Goal: Transaction & Acquisition: Obtain resource

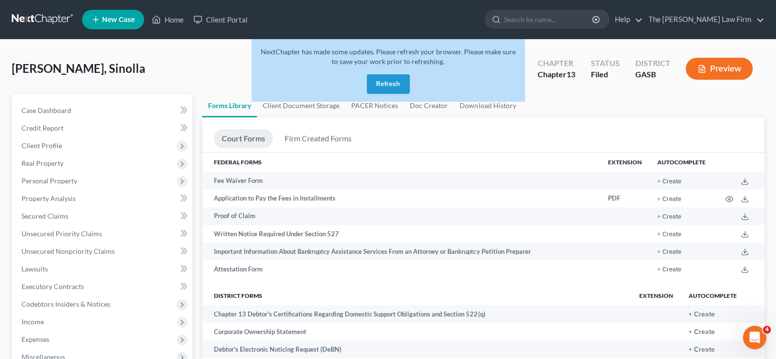
click at [391, 85] on button "Refresh" at bounding box center [388, 84] width 43 height 20
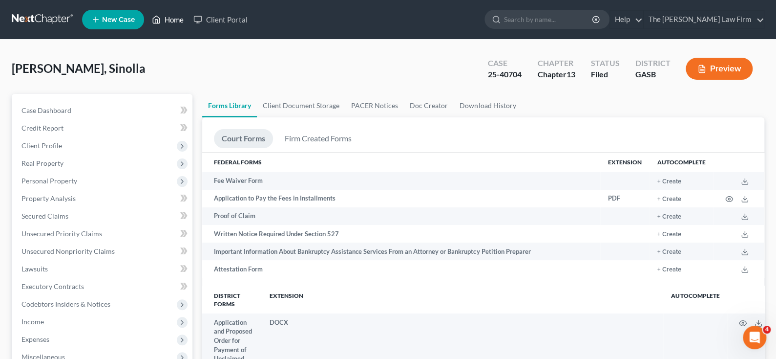
click at [172, 17] on link "Home" at bounding box center [168, 20] width 42 height 18
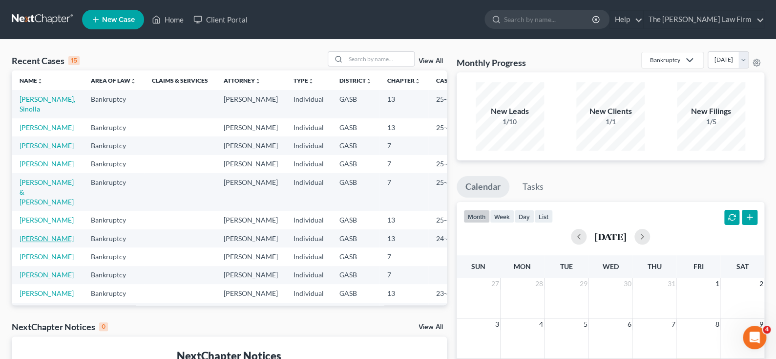
click at [29, 242] on link "[PERSON_NAME]" at bounding box center [47, 238] width 54 height 8
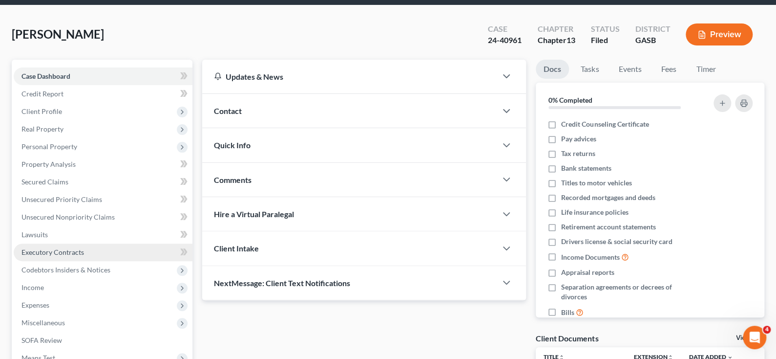
scroll to position [49, 0]
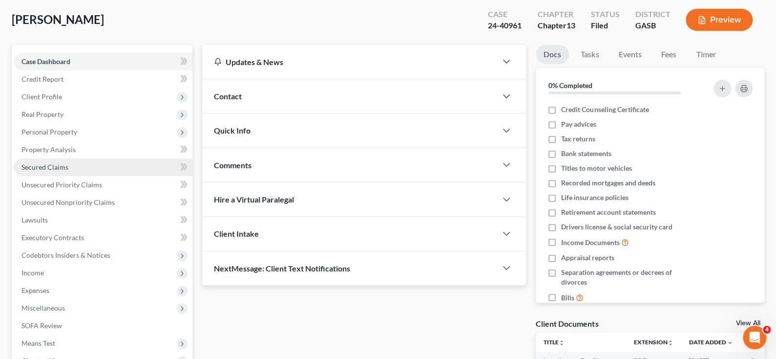
click at [53, 166] on span "Secured Claims" at bounding box center [44, 167] width 47 height 8
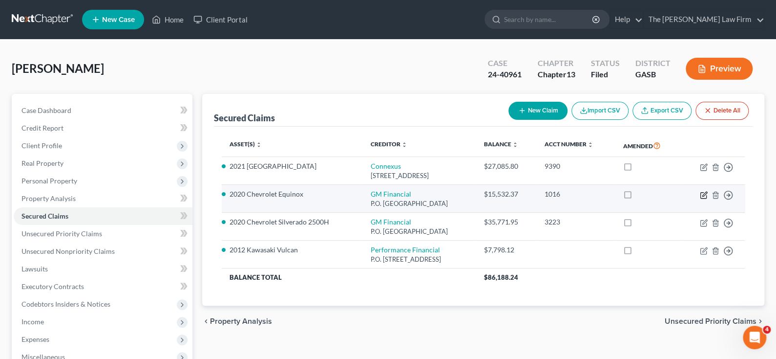
click at [702, 193] on icon "button" at bounding box center [704, 195] width 8 height 8
select select "45"
select select "1"
select select "0"
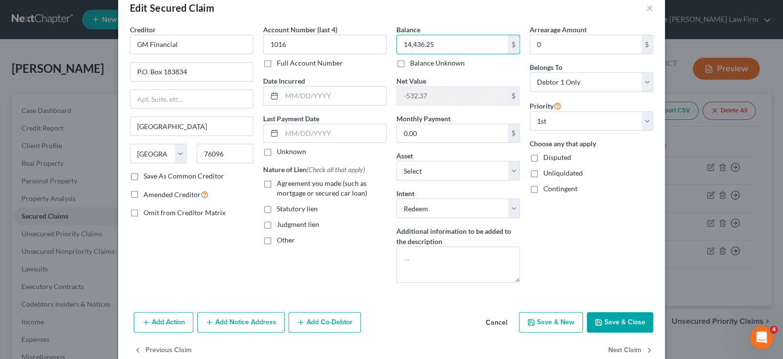
scroll to position [40, 0]
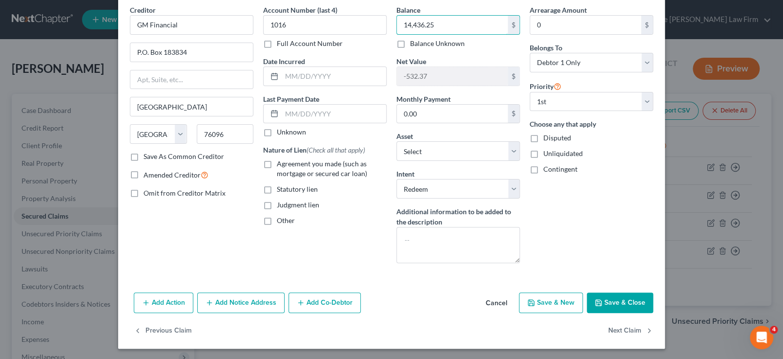
type input "14,436.25"
click at [617, 299] on button "Save & Close" at bounding box center [620, 302] width 66 height 21
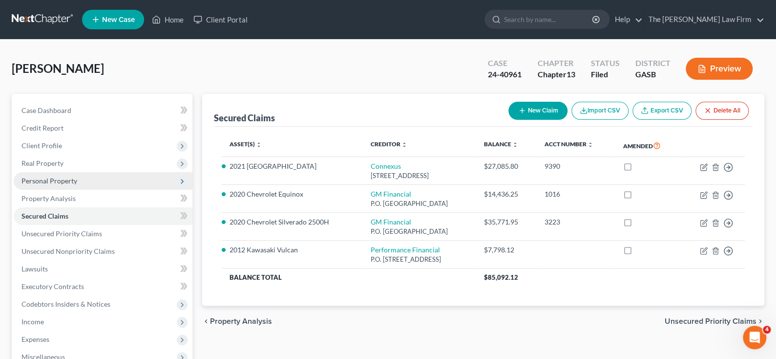
click at [39, 183] on span "Personal Property" at bounding box center [49, 180] width 56 height 8
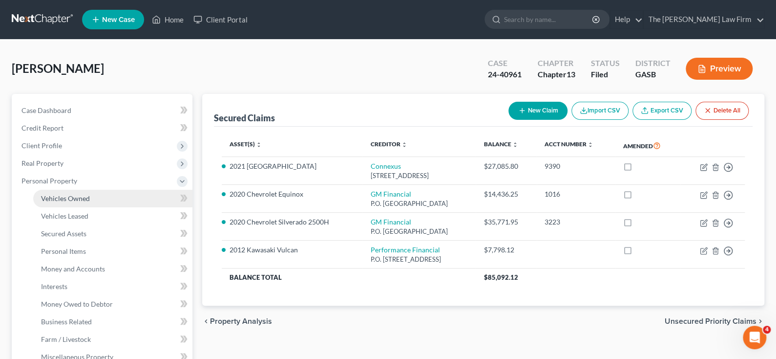
click at [76, 196] on span "Vehicles Owned" at bounding box center [65, 198] width 49 height 8
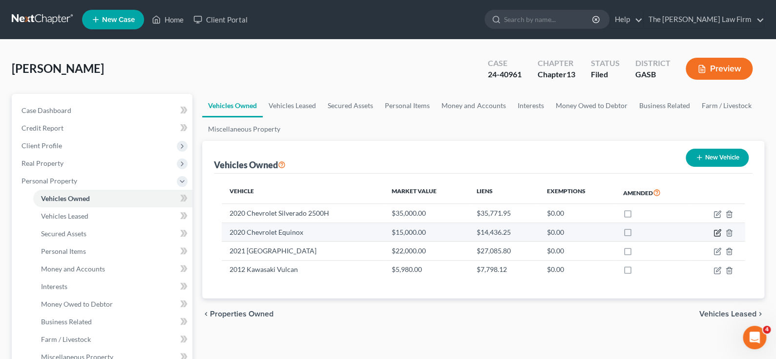
click at [718, 231] on icon "button" at bounding box center [718, 233] width 8 height 8
select select "0"
select select "6"
select select "1"
select select "0"
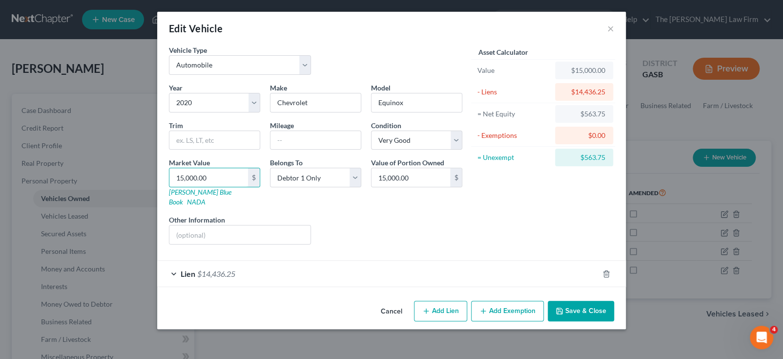
type input "1"
type input "1.00"
type input "15"
type input "15.00"
type input "158"
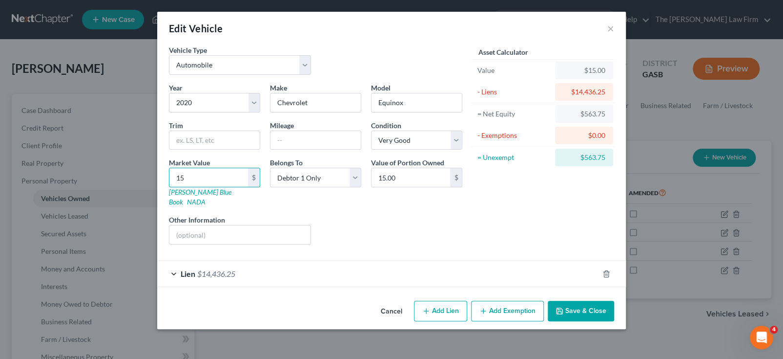
type input "158.00"
type input "1581"
type input "1,581.00"
type input "1,5814"
type input "15,814.00"
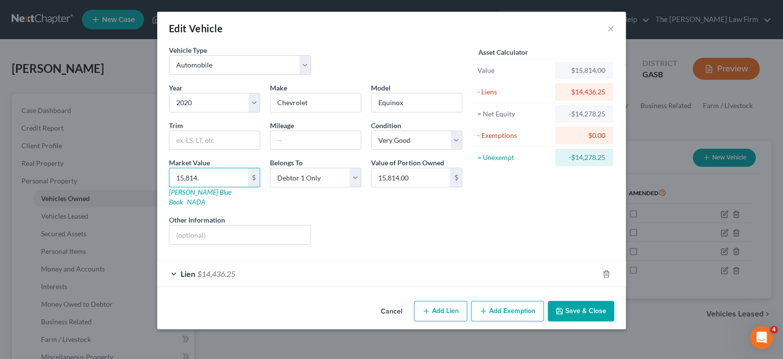
type input "15,814.8"
type input "15,814.80"
type input "15,814.82"
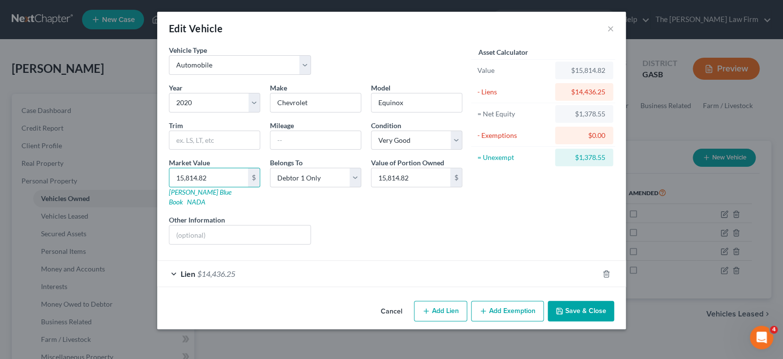
click at [507, 303] on button "Add Exemption" at bounding box center [507, 310] width 73 height 21
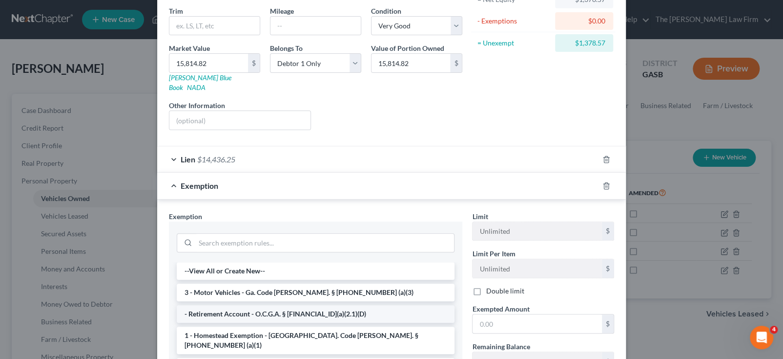
scroll to position [98, 0]
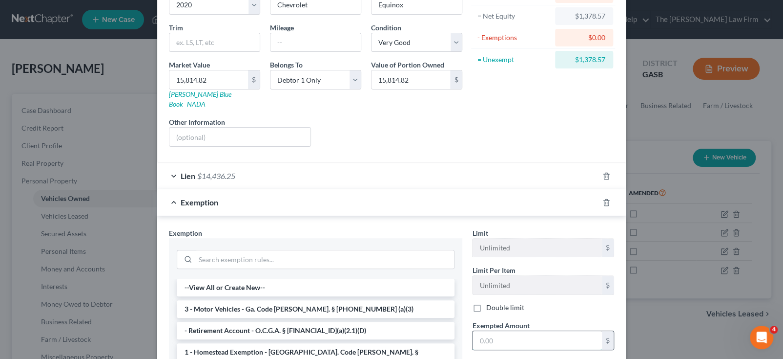
click at [486, 332] on input "text" at bounding box center [537, 340] width 129 height 19
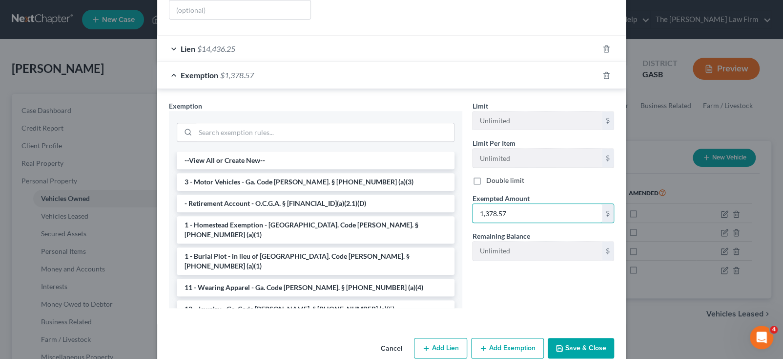
scroll to position [232, 0]
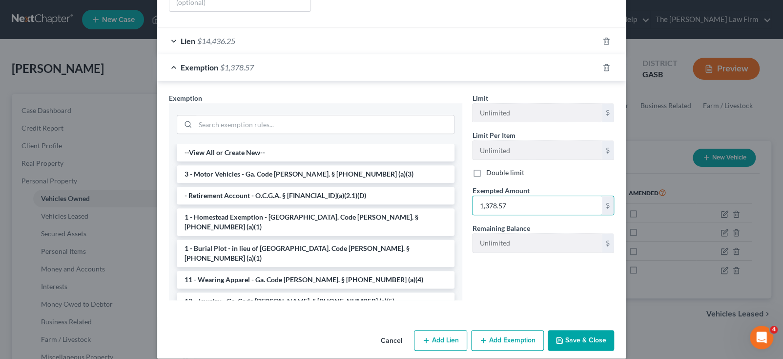
type input "1,378.57"
click at [575, 330] on button "Save & Close" at bounding box center [581, 340] width 66 height 21
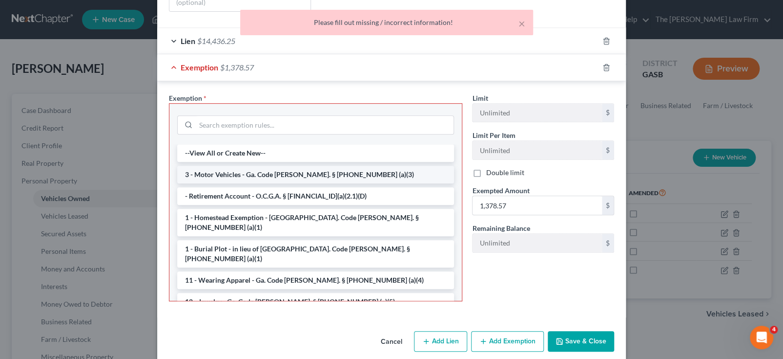
click at [253, 166] on li "3 - Motor Vehicles - Ga. Code [PERSON_NAME]. § [PHONE_NUMBER] (a)(3)" at bounding box center [315, 175] width 277 height 18
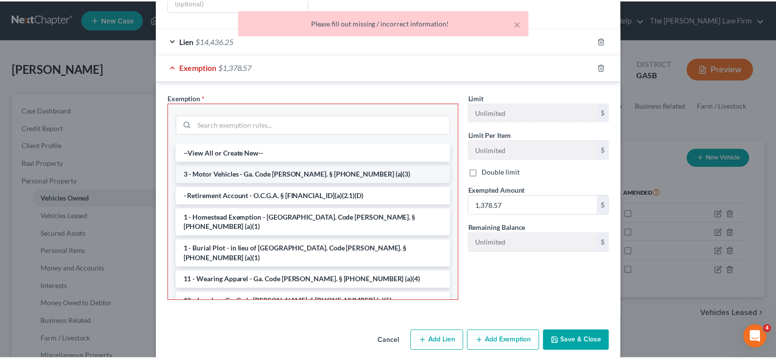
scroll to position [186, 0]
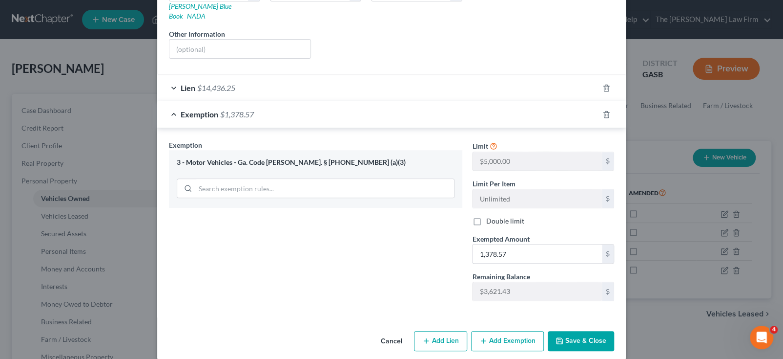
click at [580, 331] on button "Save & Close" at bounding box center [581, 341] width 66 height 21
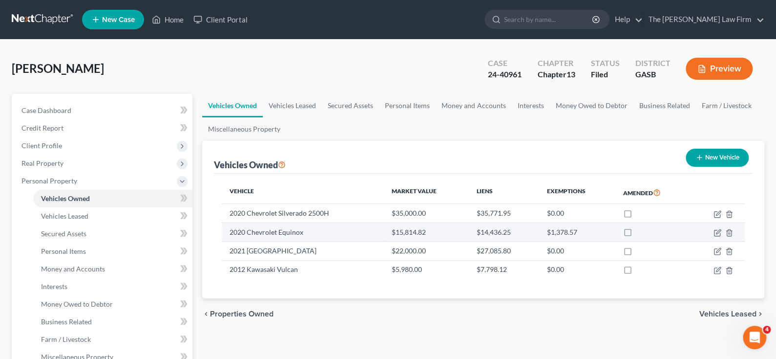
click at [636, 234] on label at bounding box center [636, 234] width 0 height 0
click at [640, 231] on input "checkbox" at bounding box center [643, 230] width 6 height 6
checkbox input "true"
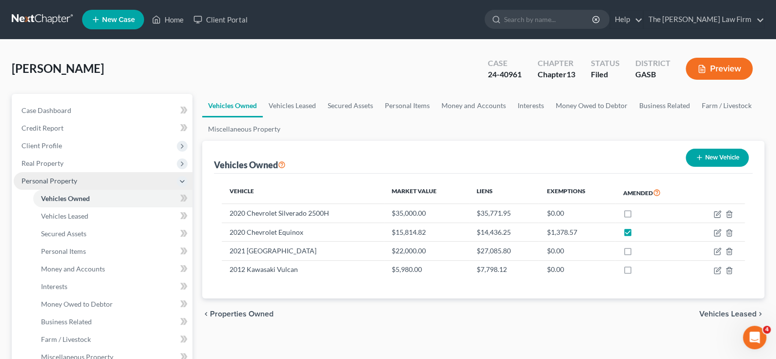
click at [182, 181] on icon at bounding box center [182, 181] width 8 height 8
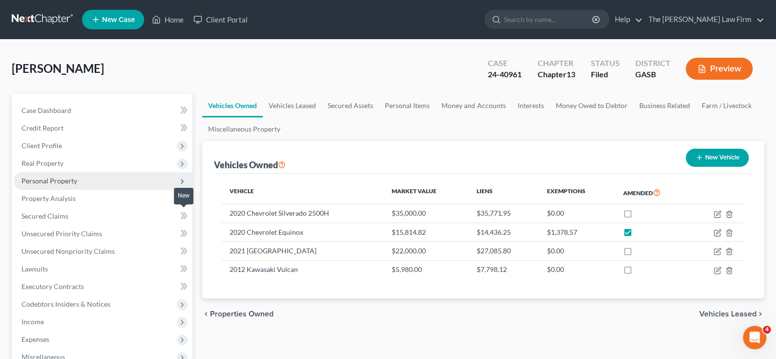
click at [182, 215] on icon at bounding box center [183, 216] width 7 height 12
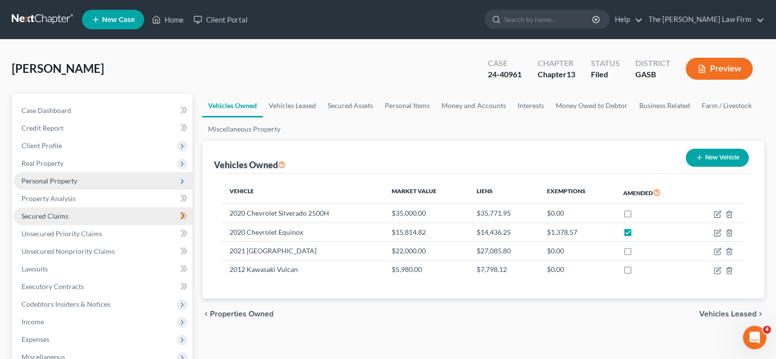
click at [50, 212] on span "Secured Claims" at bounding box center [44, 215] width 47 height 8
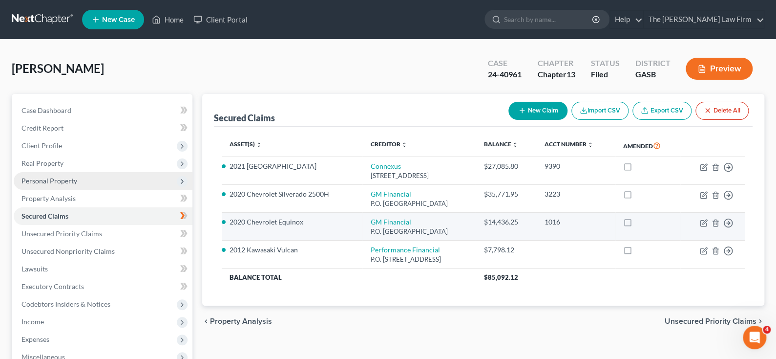
click at [637, 224] on label at bounding box center [637, 224] width 0 height 0
click at [641, 220] on input "checkbox" at bounding box center [644, 220] width 6 height 6
checkbox input "true"
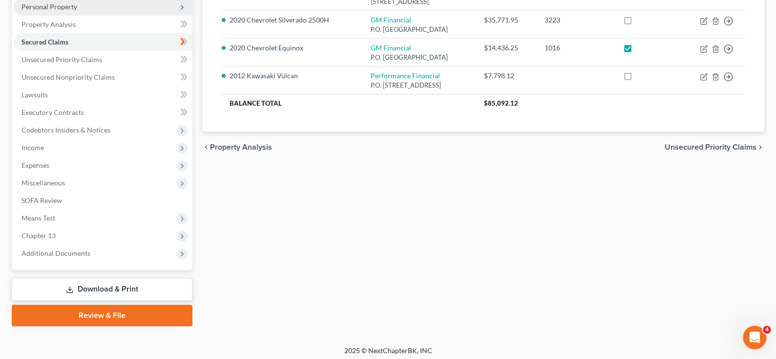
scroll to position [177, 0]
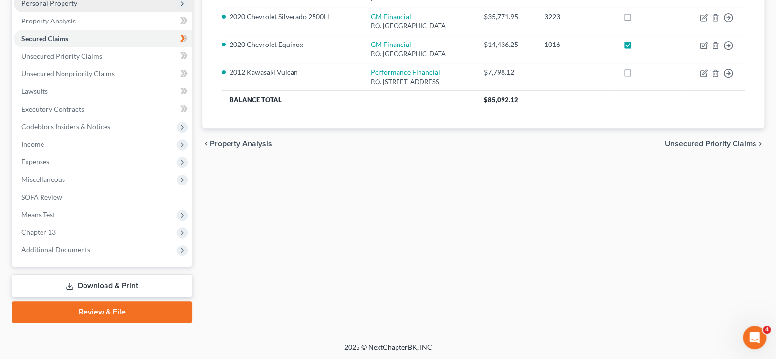
click at [103, 311] on link "Review & File" at bounding box center [102, 311] width 181 height 21
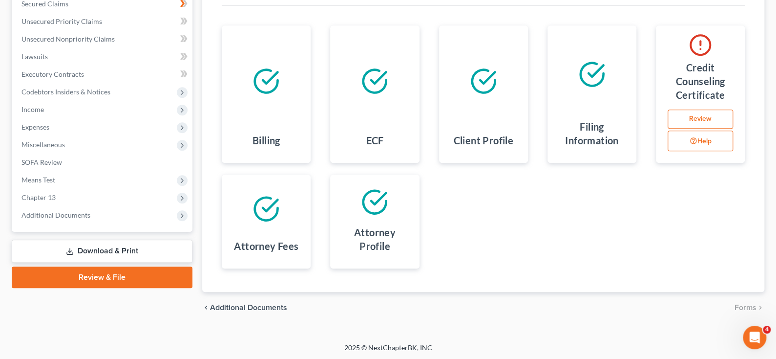
click at [110, 247] on link "Download & Print" at bounding box center [102, 250] width 181 height 23
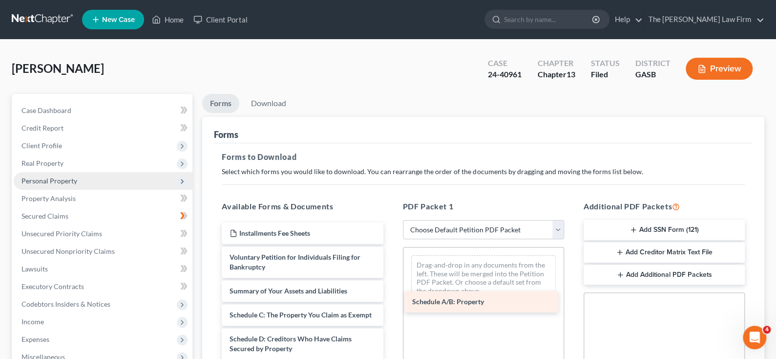
drag, startPoint x: 279, startPoint y: 310, endPoint x: 462, endPoint y: 298, distance: 182.6
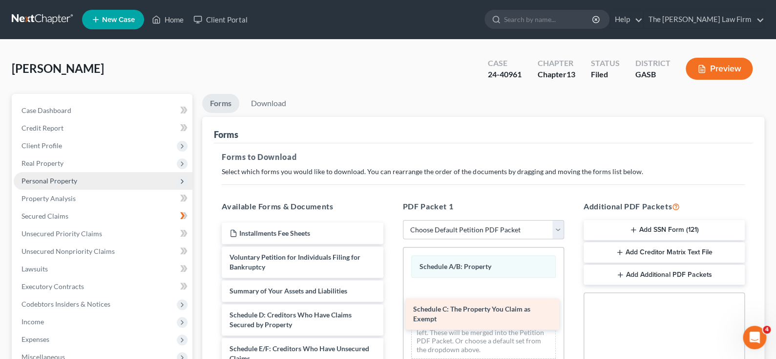
drag, startPoint x: 287, startPoint y: 317, endPoint x: 471, endPoint y: 312, distance: 184.2
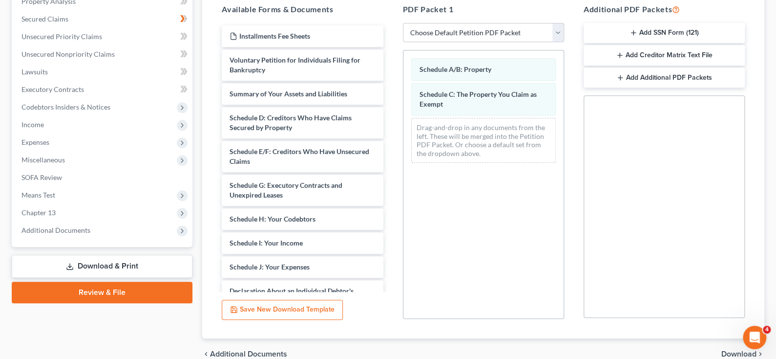
scroll to position [244, 0]
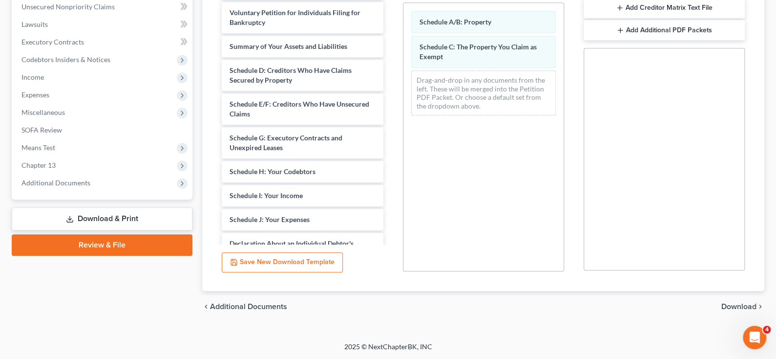
click at [739, 308] on span "Download" at bounding box center [738, 306] width 35 height 8
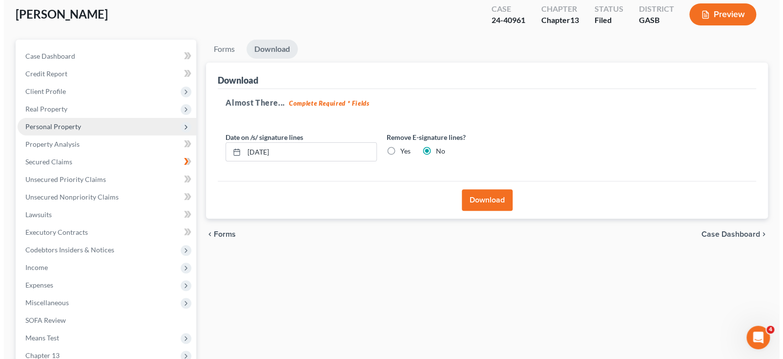
scroll to position [31, 0]
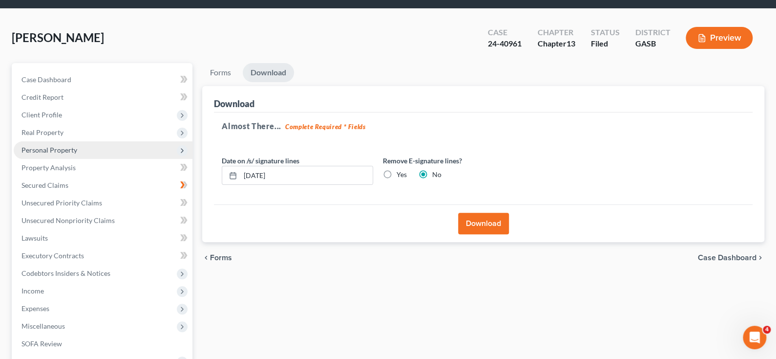
click at [721, 39] on button "Preview" at bounding box center [719, 38] width 67 height 22
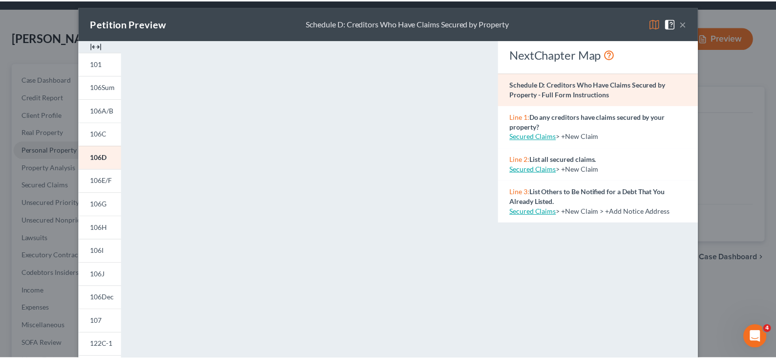
scroll to position [0, 0]
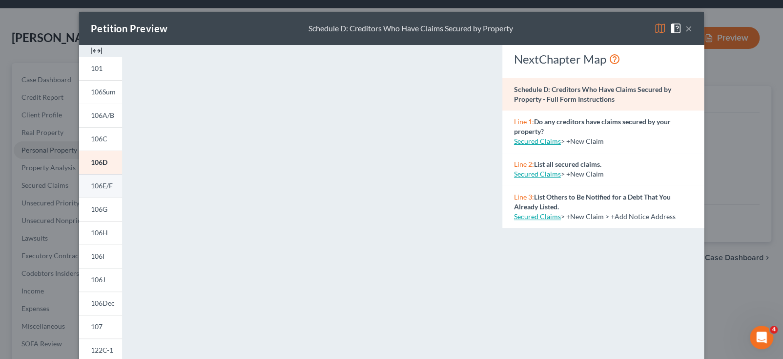
click at [93, 186] on span "106E/F" at bounding box center [102, 185] width 22 height 8
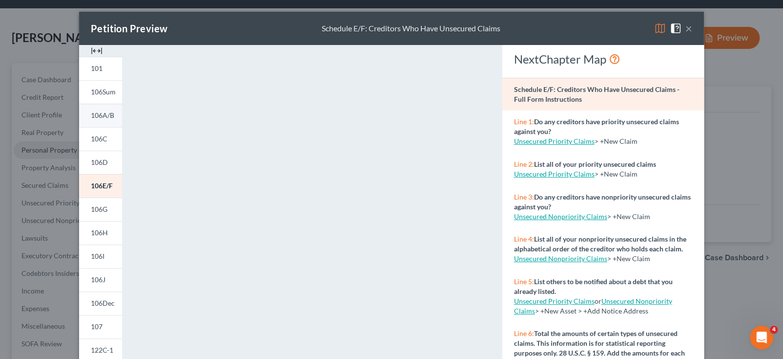
click at [98, 116] on span "106A/B" at bounding box center [102, 115] width 23 height 8
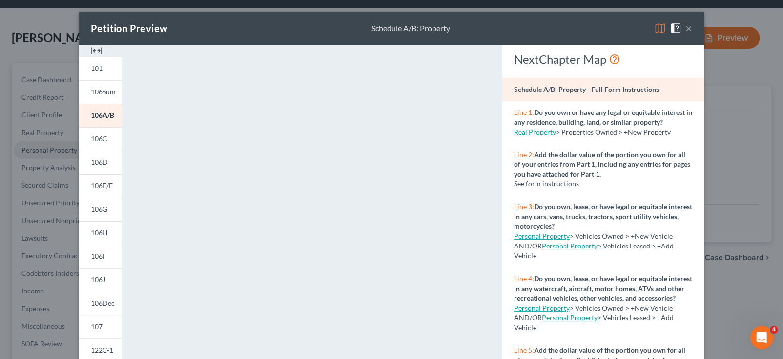
click at [686, 27] on button "×" at bounding box center [689, 28] width 7 height 12
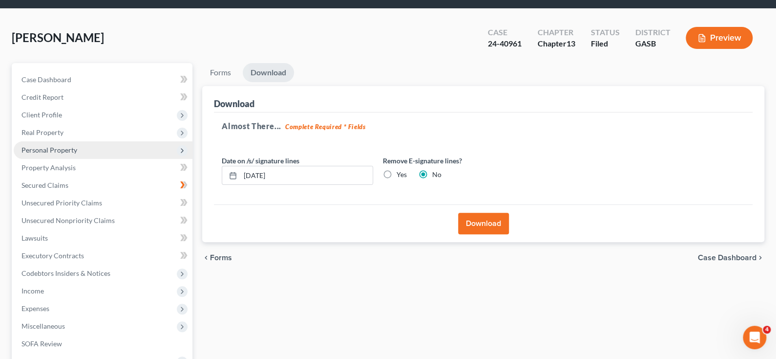
click at [482, 224] on button "Download" at bounding box center [483, 222] width 51 height 21
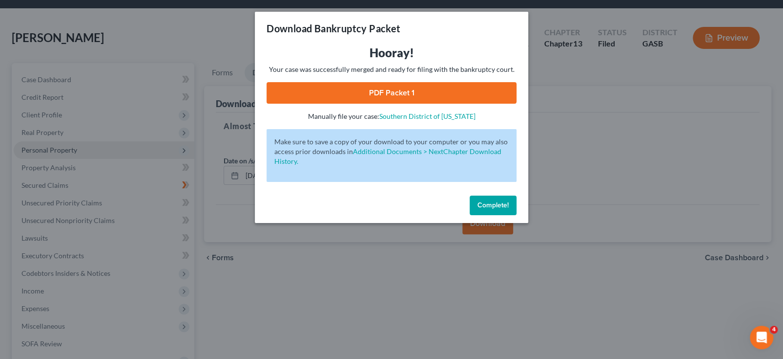
click at [398, 94] on link "PDF Packet 1" at bounding box center [392, 92] width 250 height 21
click at [606, 183] on div "Download Bankruptcy Packet Hooray! Your case was successfully merged and ready …" at bounding box center [391, 179] width 783 height 359
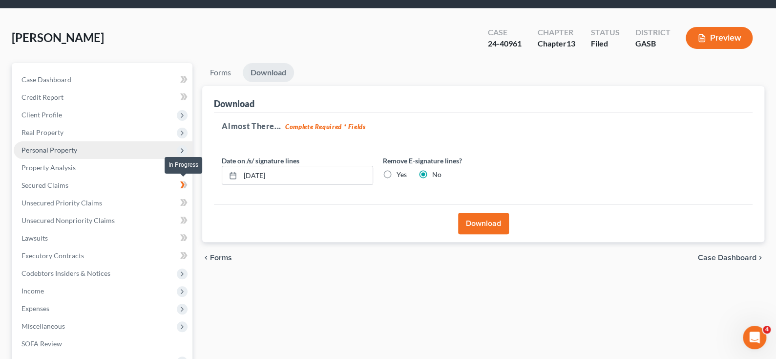
click at [181, 185] on icon at bounding box center [183, 185] width 7 height 12
click at [51, 186] on span "Secured Claims" at bounding box center [44, 185] width 47 height 8
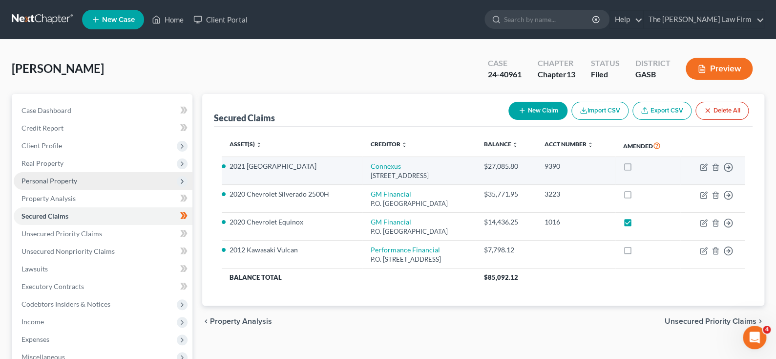
click at [637, 169] on label at bounding box center [637, 169] width 0 height 0
click at [641, 165] on input "checkbox" at bounding box center [644, 164] width 6 height 6
checkbox input "true"
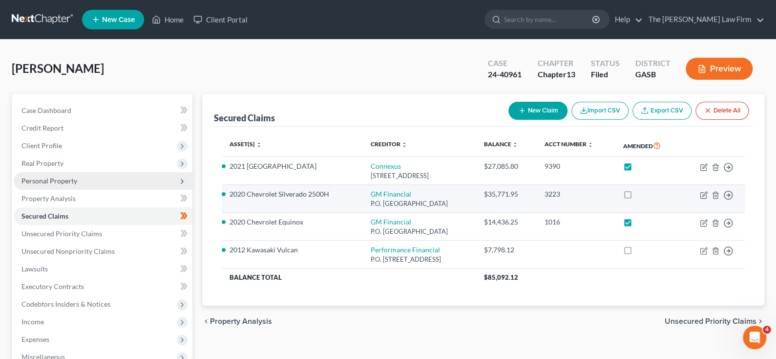
click at [637, 196] on label at bounding box center [637, 196] width 0 height 0
click at [641, 195] on input "checkbox" at bounding box center [644, 192] width 6 height 6
checkbox input "true"
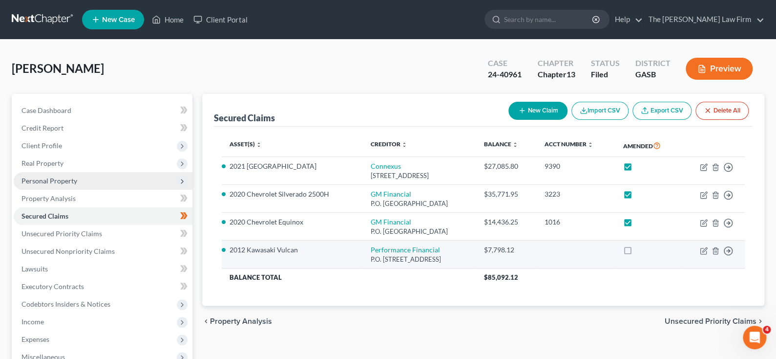
click at [637, 252] on label at bounding box center [637, 252] width 0 height 0
click at [641, 251] on input "checkbox" at bounding box center [644, 248] width 6 height 6
checkbox input "true"
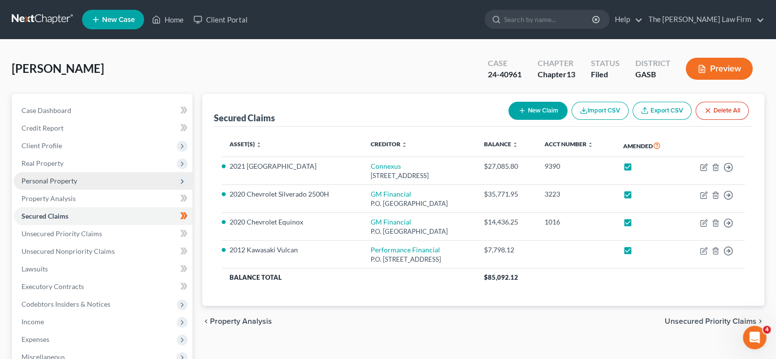
click at [691, 321] on span "Unsecured Priority Claims" at bounding box center [711, 321] width 92 height 8
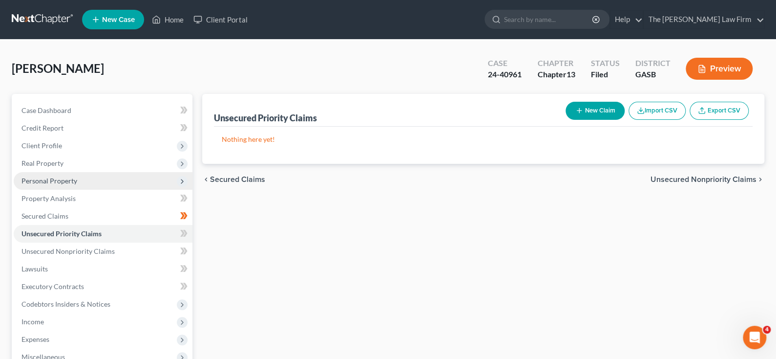
click at [698, 180] on span "Unsecured Nonpriority Claims" at bounding box center [704, 179] width 106 height 8
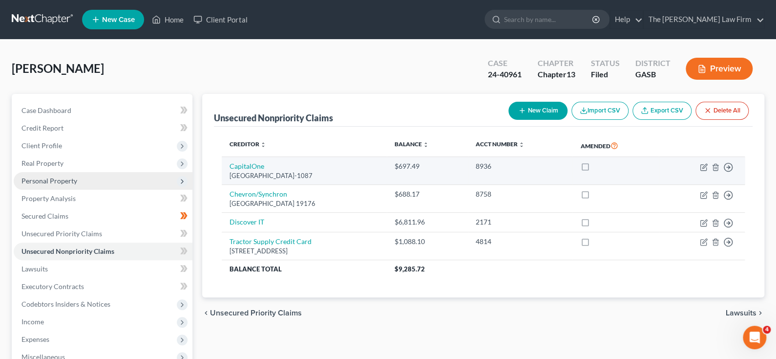
click at [594, 169] on label at bounding box center [594, 169] width 0 height 0
click at [599, 166] on input "checkbox" at bounding box center [601, 164] width 6 height 6
checkbox input "true"
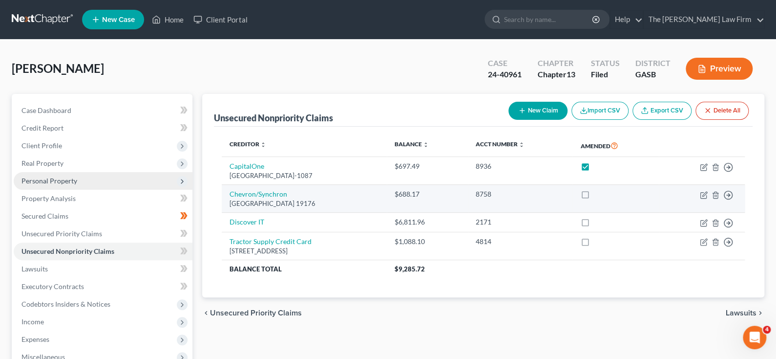
click at [594, 196] on label at bounding box center [594, 196] width 0 height 0
click at [599, 193] on input "checkbox" at bounding box center [601, 192] width 6 height 6
checkbox input "true"
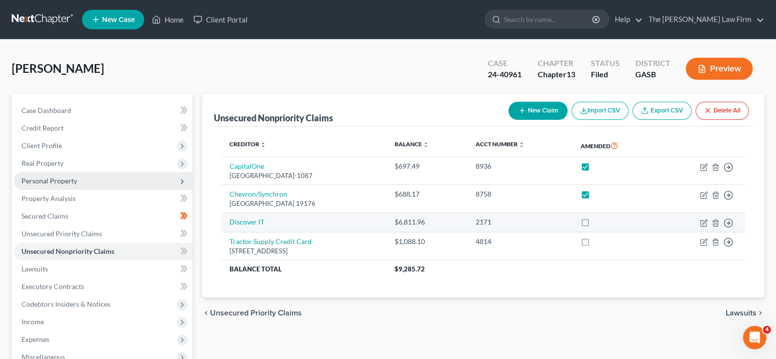
click at [594, 224] on label at bounding box center [594, 224] width 0 height 0
click at [599, 223] on input "checkbox" at bounding box center [601, 220] width 6 height 6
checkbox input "true"
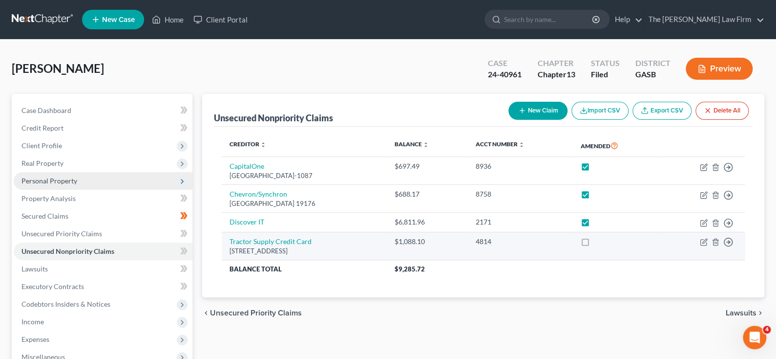
click at [594, 244] on label at bounding box center [594, 244] width 0 height 0
click at [600, 241] on input "checkbox" at bounding box center [601, 239] width 6 height 6
checkbox input "true"
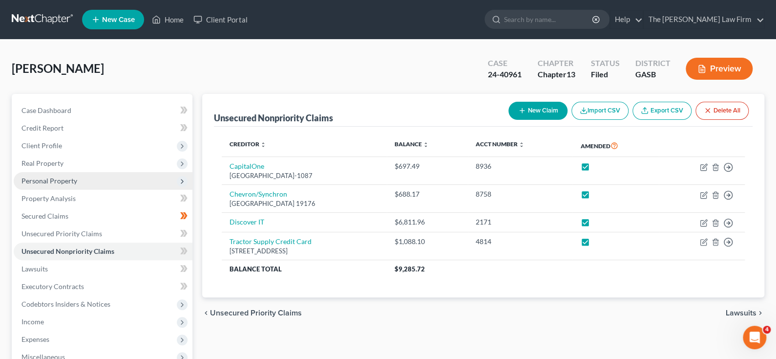
click at [37, 179] on span "Personal Property" at bounding box center [49, 180] width 56 height 8
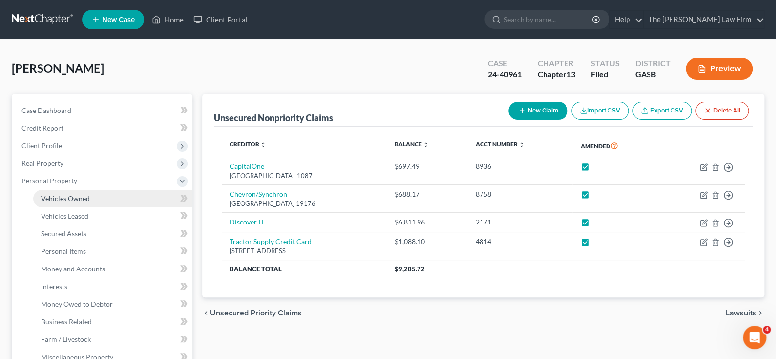
click at [71, 199] on span "Vehicles Owned" at bounding box center [65, 198] width 49 height 8
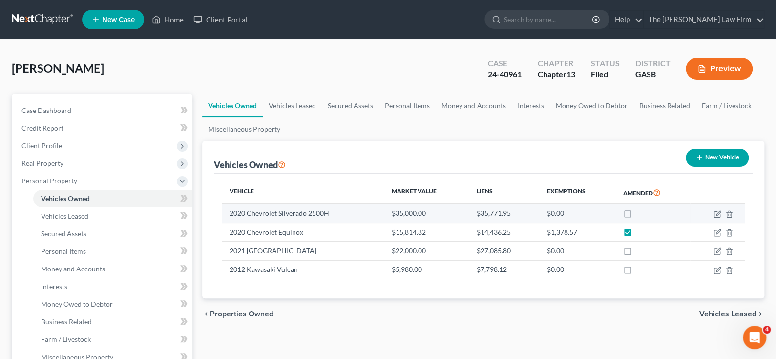
click at [636, 215] on label at bounding box center [636, 215] width 0 height 0
click at [640, 214] on input "checkbox" at bounding box center [643, 211] width 6 height 6
checkbox input "true"
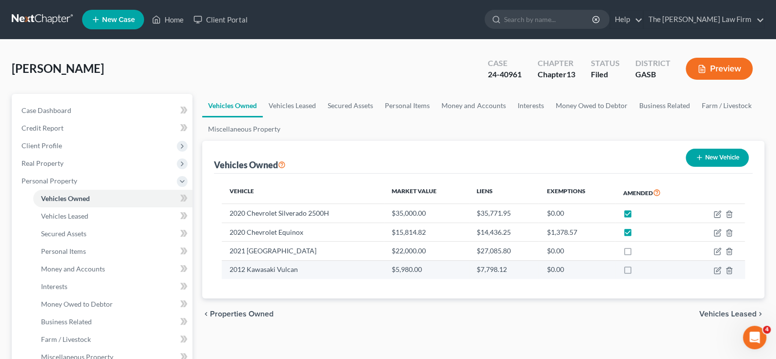
drag, startPoint x: 624, startPoint y: 249, endPoint x: 624, endPoint y: 263, distance: 14.2
click at [636, 253] on label at bounding box center [636, 253] width 0 height 0
click at [640, 252] on input "checkbox" at bounding box center [643, 249] width 6 height 6
checkbox input "true"
click at [636, 272] on label at bounding box center [636, 272] width 0 height 0
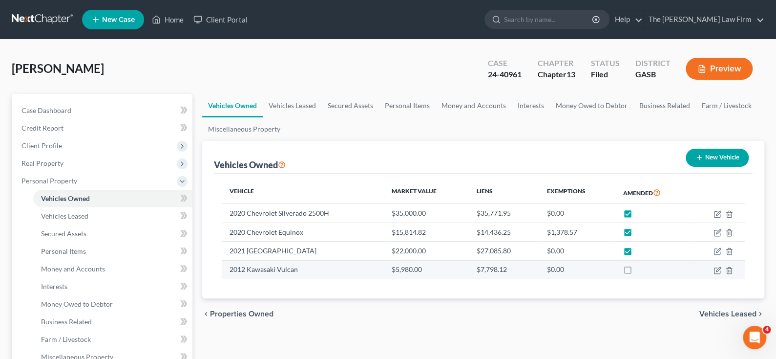
click at [640, 268] on input "checkbox" at bounding box center [643, 267] width 6 height 6
checkbox input "true"
click at [718, 312] on span "Vehicles Leased" at bounding box center [727, 314] width 57 height 8
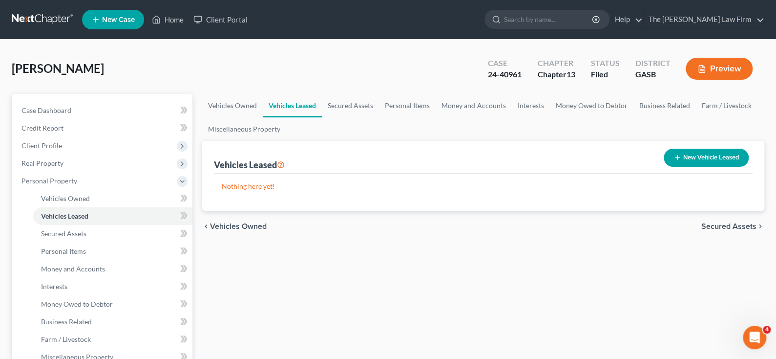
click at [725, 227] on span "Secured Assets" at bounding box center [728, 226] width 55 height 8
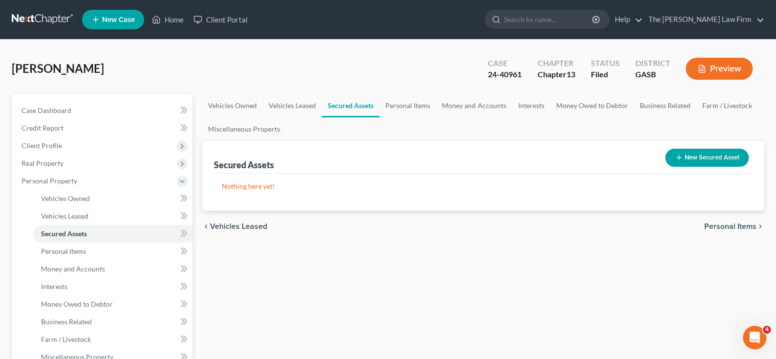
click at [723, 223] on span "Personal Items" at bounding box center [730, 226] width 52 height 8
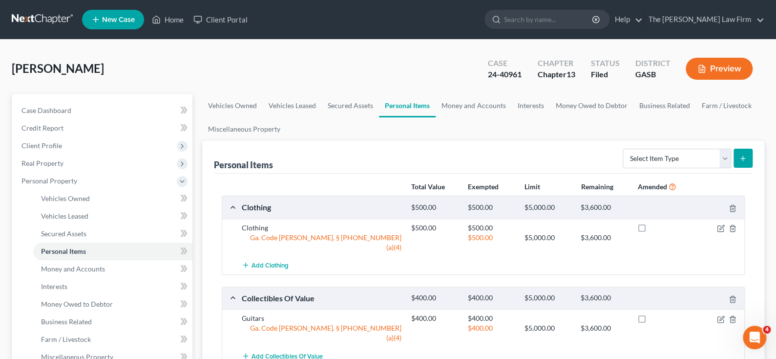
drag, startPoint x: 643, startPoint y: 227, endPoint x: 641, endPoint y: 256, distance: 29.4
click at [651, 230] on label at bounding box center [651, 230] width 0 height 0
click at [655, 227] on input "checkbox" at bounding box center [658, 226] width 6 height 6
checkbox input "true"
click at [651, 320] on label at bounding box center [651, 320] width 0 height 0
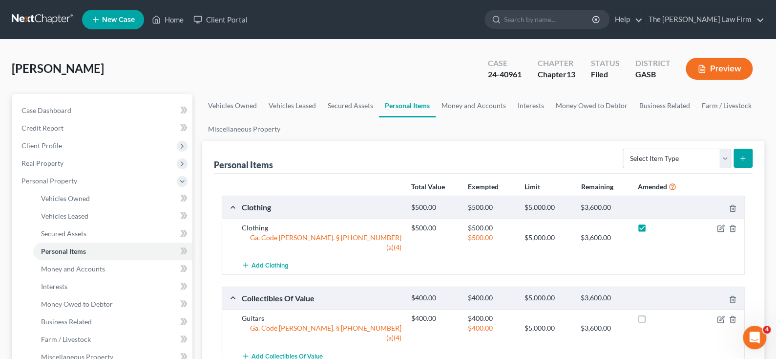
click at [655, 313] on input "checkbox" at bounding box center [658, 316] width 6 height 6
checkbox input "true"
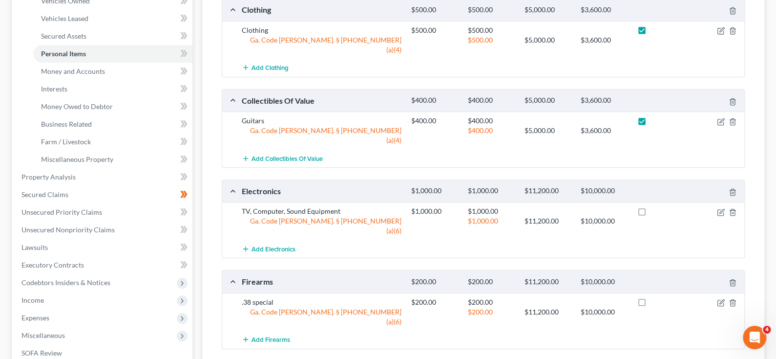
scroll to position [244, 0]
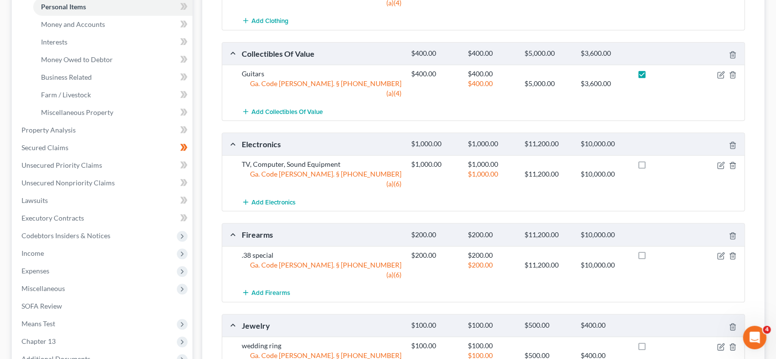
drag, startPoint x: 638, startPoint y: 144, endPoint x: 649, endPoint y: 188, distance: 45.1
click at [651, 167] on label at bounding box center [651, 167] width 0 height 0
click at [655, 159] on input "checkbox" at bounding box center [658, 162] width 6 height 6
checkbox input "true"
click at [651, 257] on label at bounding box center [651, 257] width 0 height 0
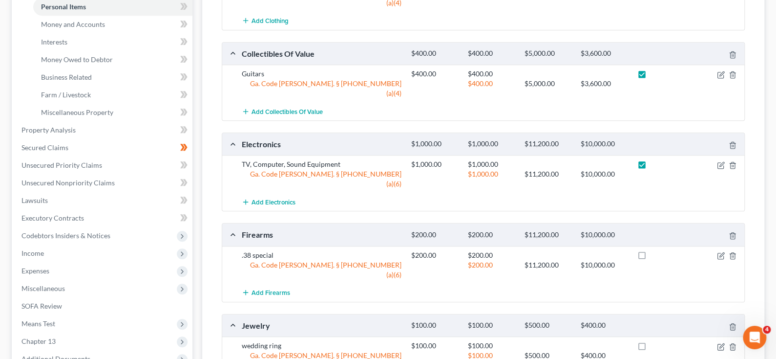
click at [655, 250] on input "checkbox" at bounding box center [658, 253] width 6 height 6
checkbox input "true"
click at [651, 348] on label at bounding box center [651, 348] width 0 height 0
click at [655, 340] on input "checkbox" at bounding box center [658, 343] width 6 height 6
checkbox input "true"
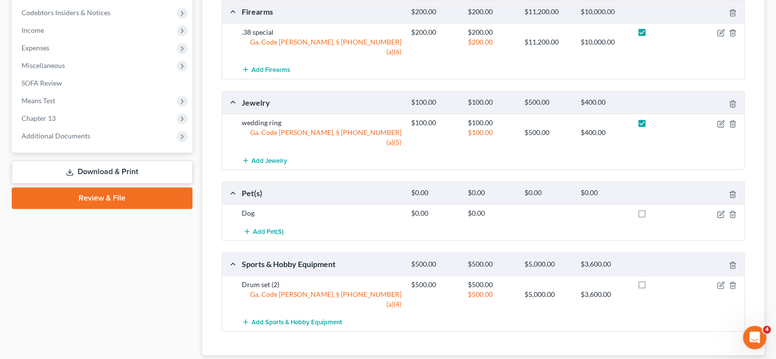
scroll to position [470, 0]
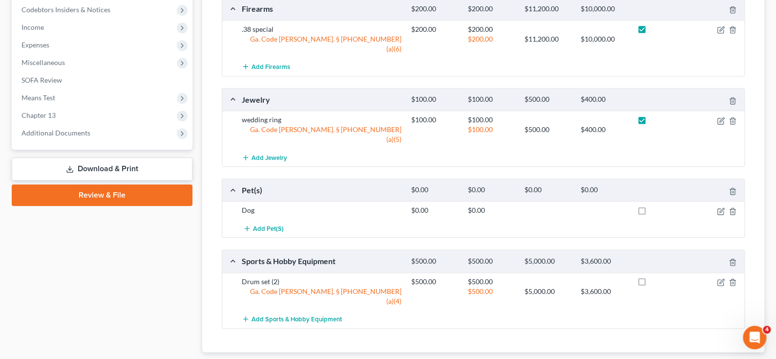
click at [651, 212] on label at bounding box center [651, 212] width 0 height 0
click at [655, 205] on input "checkbox" at bounding box center [658, 208] width 6 height 6
checkbox input "true"
click at [651, 284] on label at bounding box center [651, 284] width 0 height 0
click at [655, 276] on input "checkbox" at bounding box center [658, 279] width 6 height 6
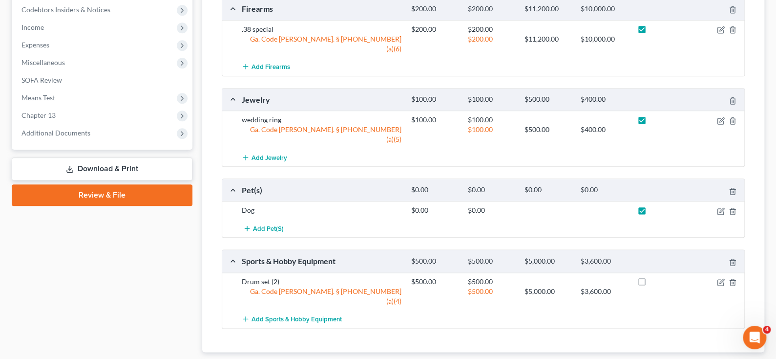
checkbox input "true"
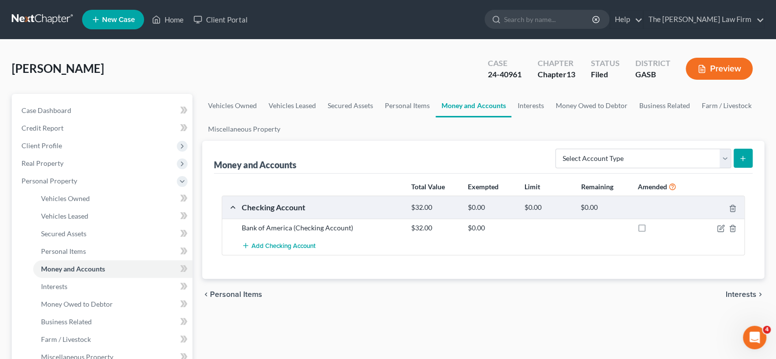
click at [651, 230] on label at bounding box center [651, 230] width 0 height 0
click at [655, 227] on input "checkbox" at bounding box center [658, 226] width 6 height 6
checkbox input "true"
click at [738, 294] on span "Interests" at bounding box center [741, 294] width 31 height 8
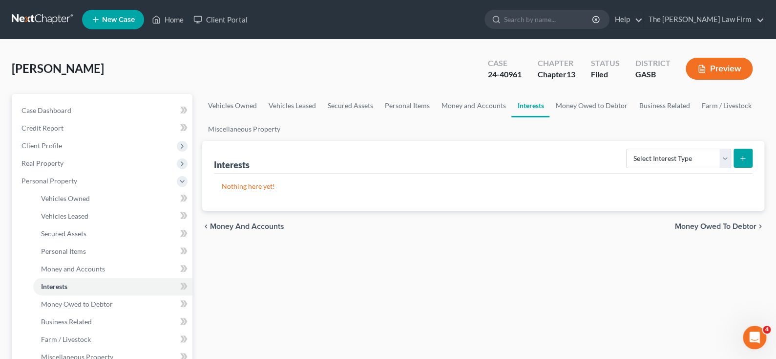
click at [716, 226] on span "Money Owed to Debtor" at bounding box center [716, 226] width 82 height 8
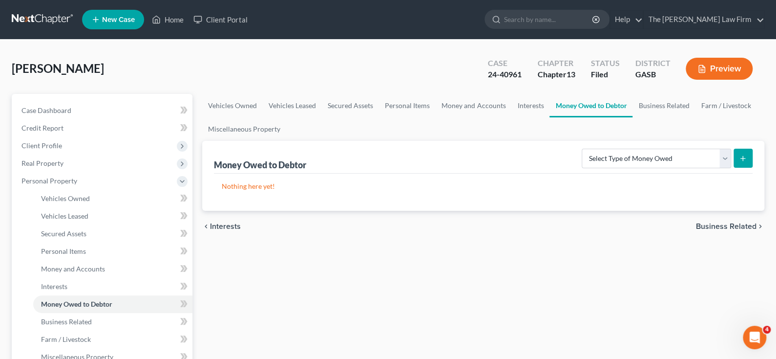
click at [720, 227] on span "Business Related" at bounding box center [726, 226] width 61 height 8
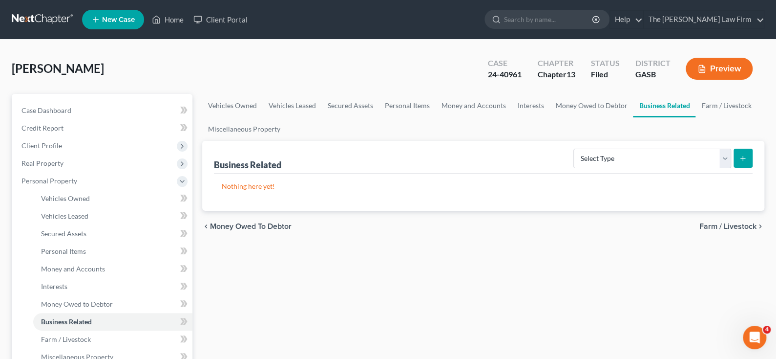
click at [718, 227] on span "Farm / Livestock" at bounding box center [727, 226] width 57 height 8
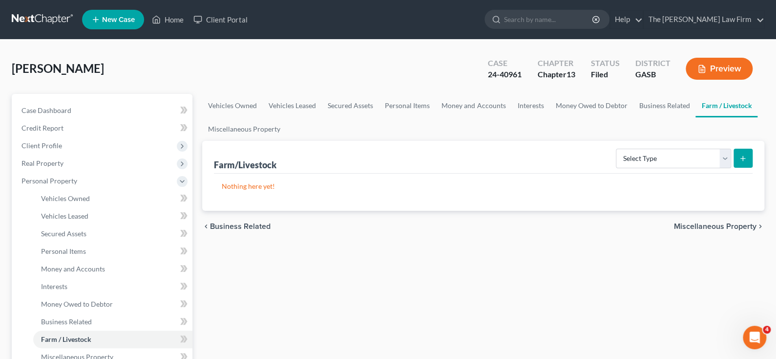
click at [718, 227] on span "Miscellaneous Property" at bounding box center [715, 226] width 83 height 8
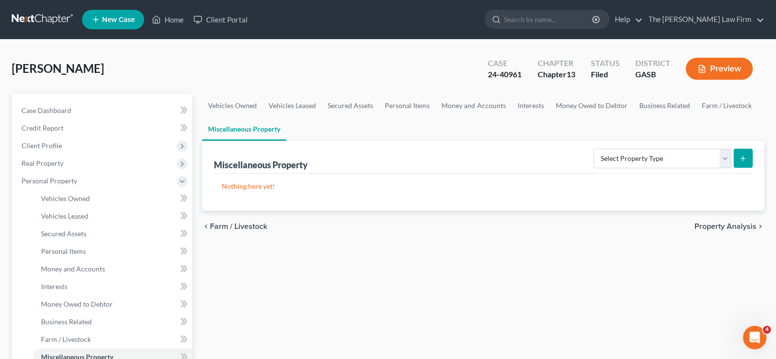
click at [718, 227] on span "Property Analysis" at bounding box center [726, 226] width 62 height 8
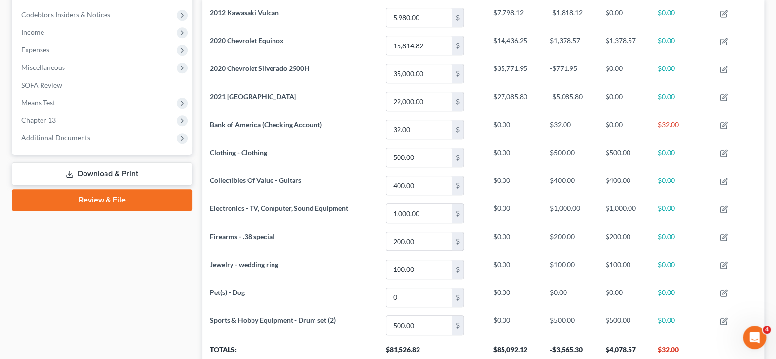
scroll to position [293, 0]
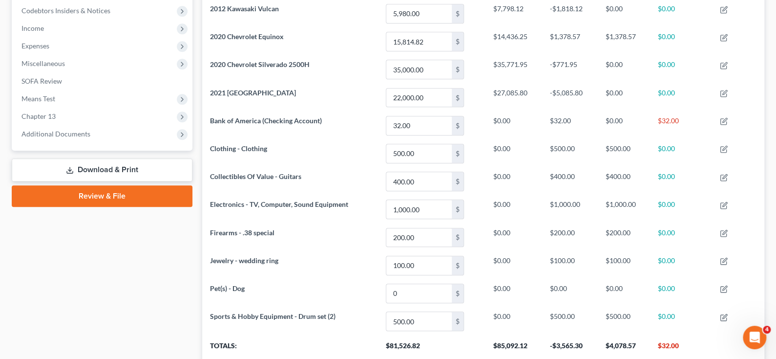
click at [108, 169] on link "Download & Print" at bounding box center [102, 169] width 181 height 23
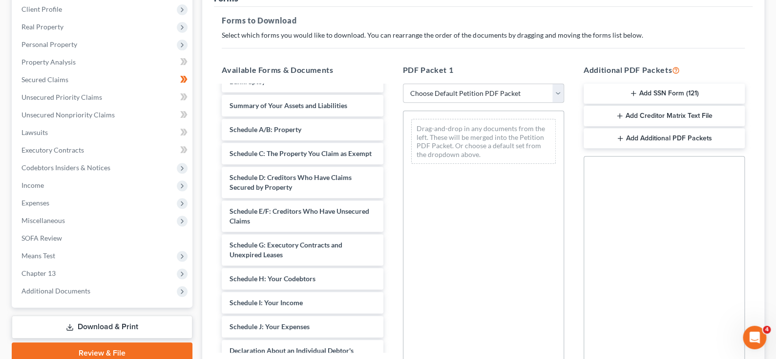
scroll to position [146, 0]
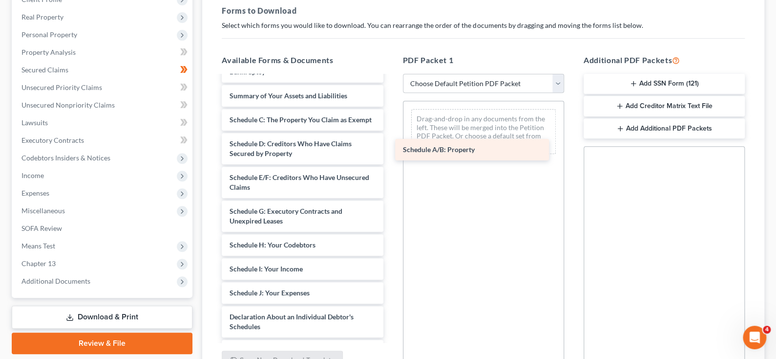
drag, startPoint x: 271, startPoint y: 117, endPoint x: 444, endPoint y: 148, distance: 176.2
click at [391, 148] on div "Schedule A/B: Property Installments Fee Sheets Voluntary Petition for Individua…" at bounding box center [302, 285] width 177 height 516
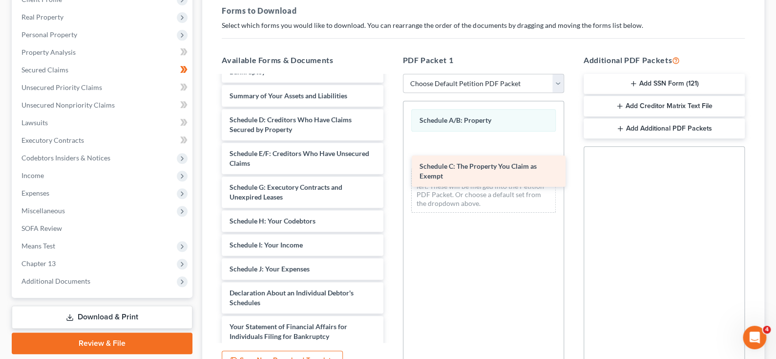
drag, startPoint x: 287, startPoint y: 122, endPoint x: 477, endPoint y: 170, distance: 195.9
click at [391, 170] on div "Schedule C: The Property You Claim as Exempt Installments Fee Sheets Voluntary …" at bounding box center [302, 273] width 177 height 492
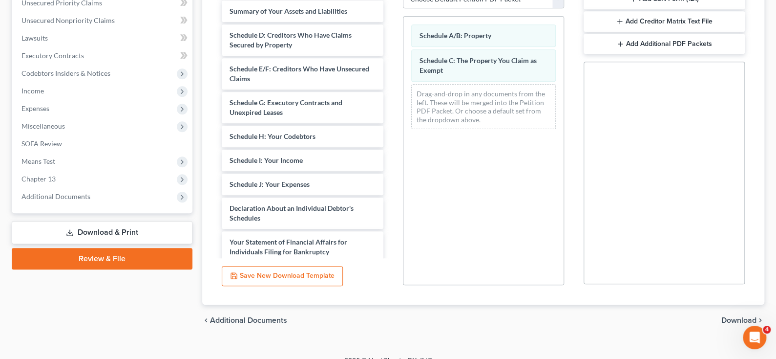
scroll to position [244, 0]
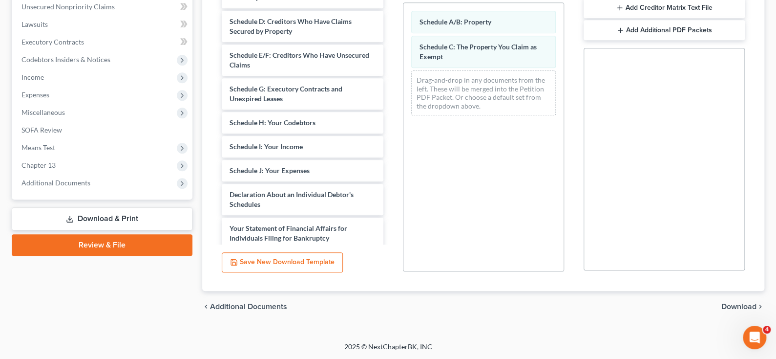
click at [738, 305] on span "Download" at bounding box center [738, 306] width 35 height 8
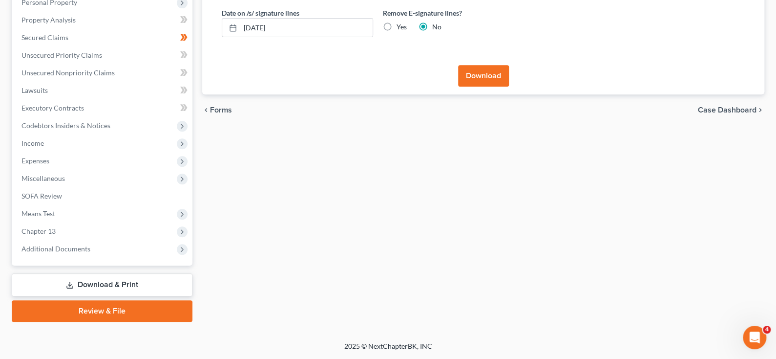
scroll to position [177, 0]
click at [467, 78] on button "Download" at bounding box center [483, 76] width 51 height 21
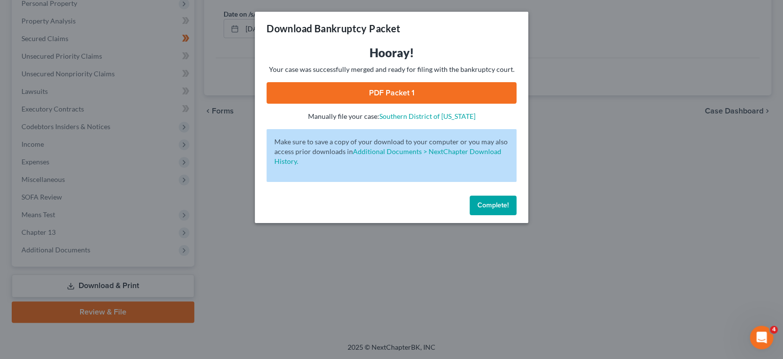
click at [387, 93] on link "PDF Packet 1" at bounding box center [392, 92] width 250 height 21
click at [403, 274] on div "Download Bankruptcy Packet Hooray! Your case was successfully merged and ready …" at bounding box center [391, 179] width 783 height 359
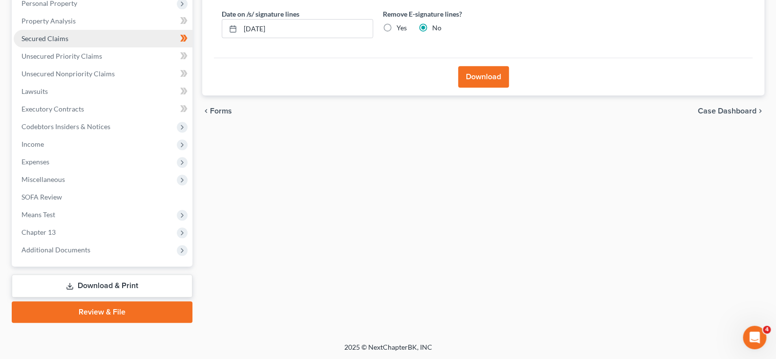
click at [48, 37] on span "Secured Claims" at bounding box center [44, 38] width 47 height 8
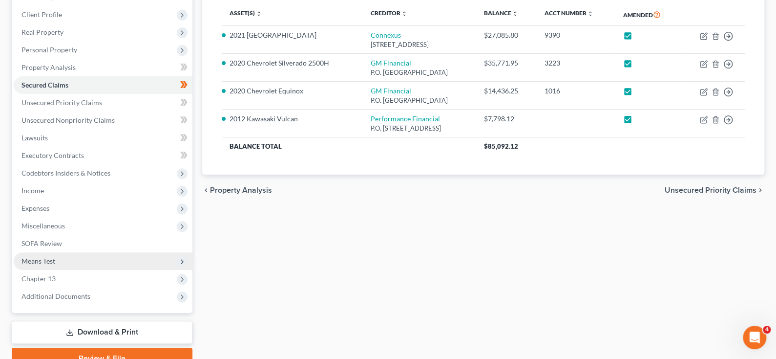
scroll to position [177, 0]
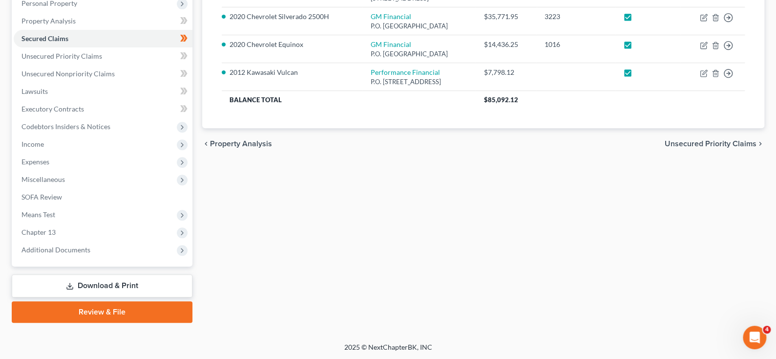
click at [107, 282] on link "Download & Print" at bounding box center [102, 285] width 181 height 23
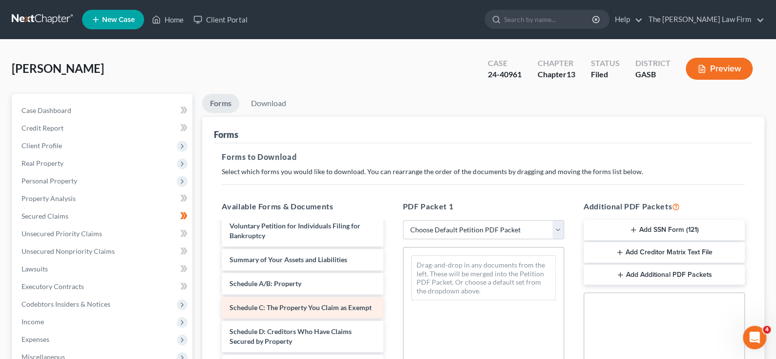
scroll to position [49, 0]
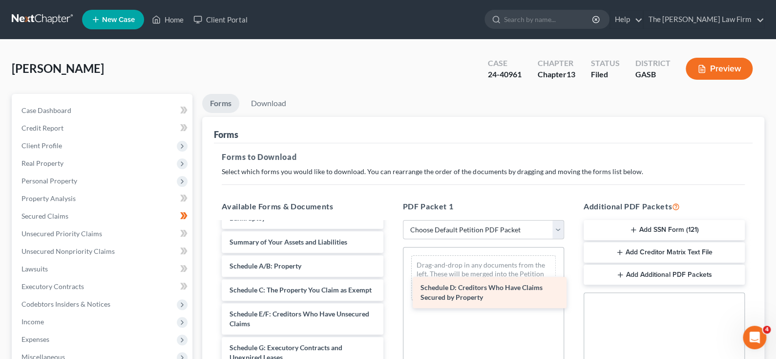
drag, startPoint x: 269, startPoint y: 330, endPoint x: 460, endPoint y: 295, distance: 194.2
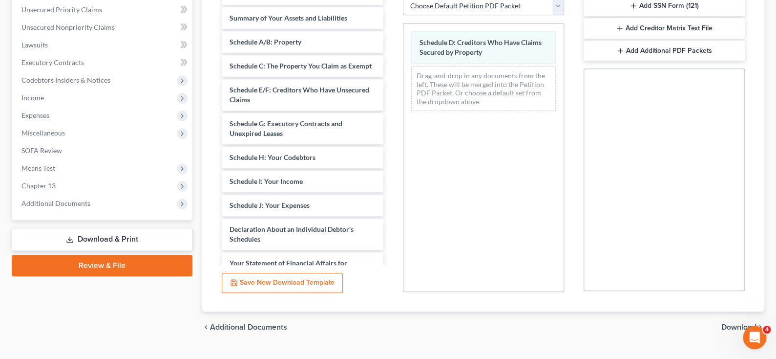
scroll to position [244, 0]
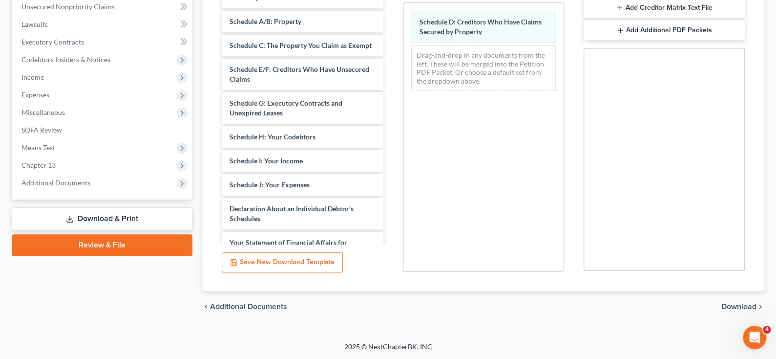
click at [731, 303] on span "Download" at bounding box center [738, 306] width 35 height 8
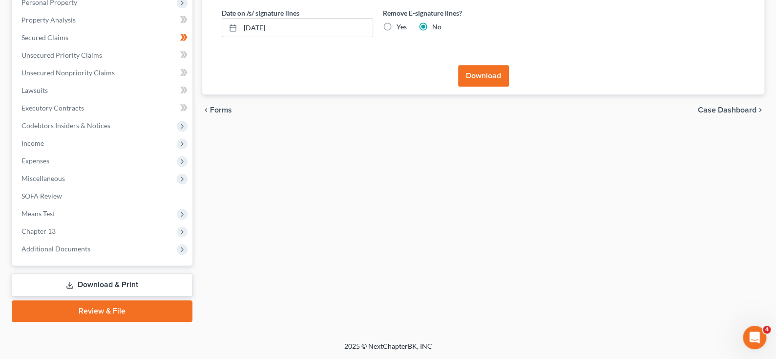
scroll to position [177, 0]
click at [474, 78] on button "Download" at bounding box center [483, 76] width 51 height 21
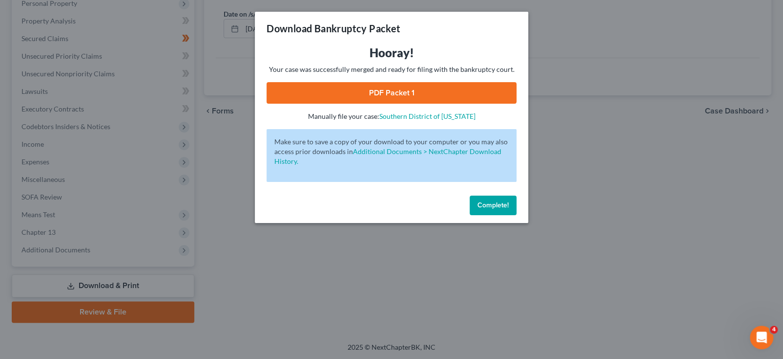
click at [382, 91] on link "PDF Packet 1" at bounding box center [392, 92] width 250 height 21
drag, startPoint x: 350, startPoint y: 298, endPoint x: 349, endPoint y: 292, distance: 6.9
click at [350, 298] on div "Download Bankruptcy Packet Hooray! Your case was successfully merged and ready …" at bounding box center [391, 179] width 783 height 359
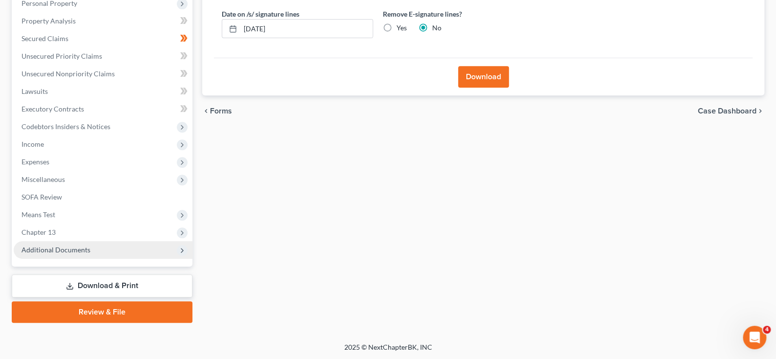
click at [64, 249] on span "Additional Documents" at bounding box center [55, 249] width 69 height 8
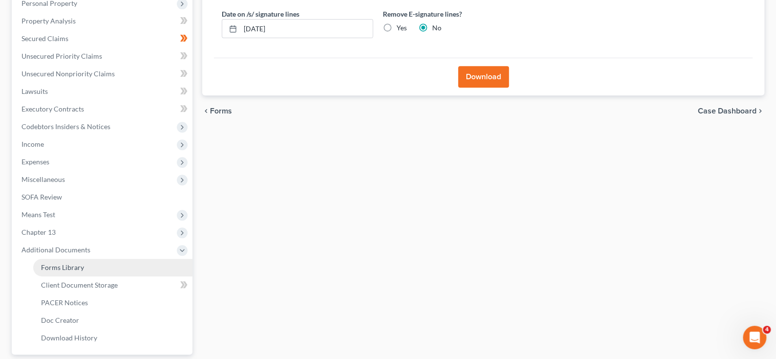
click at [66, 267] on span "Forms Library" at bounding box center [62, 267] width 43 height 8
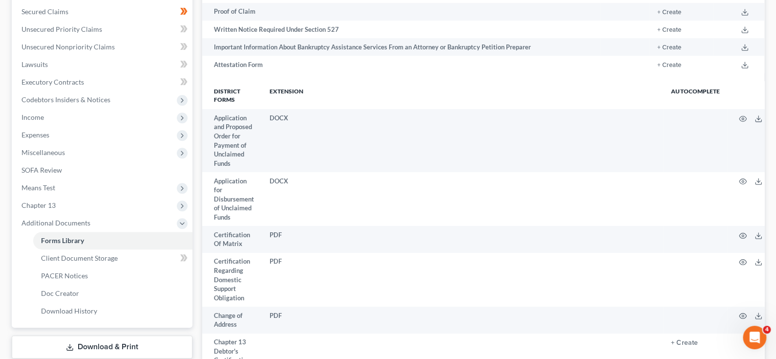
scroll to position [244, 0]
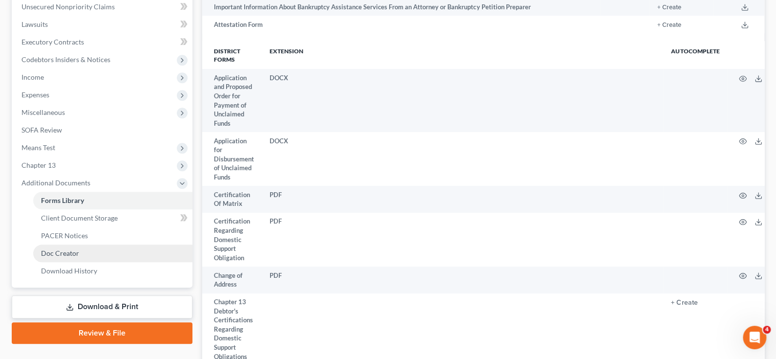
click at [60, 252] on span "Doc Creator" at bounding box center [60, 253] width 38 height 8
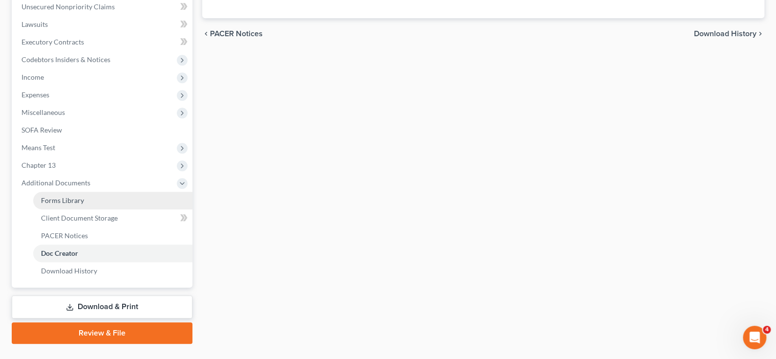
click at [59, 196] on span "Forms Library" at bounding box center [62, 200] width 43 height 8
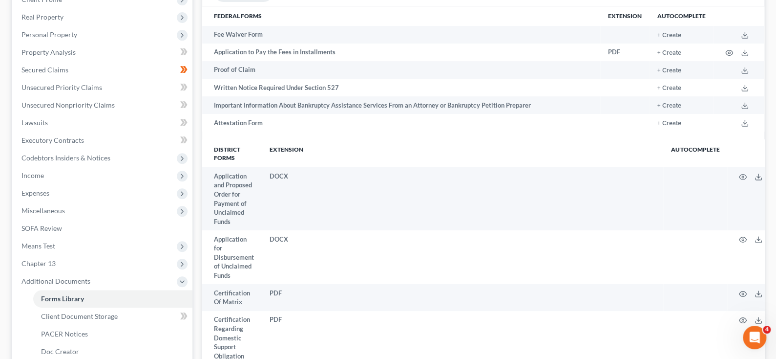
scroll to position [98, 0]
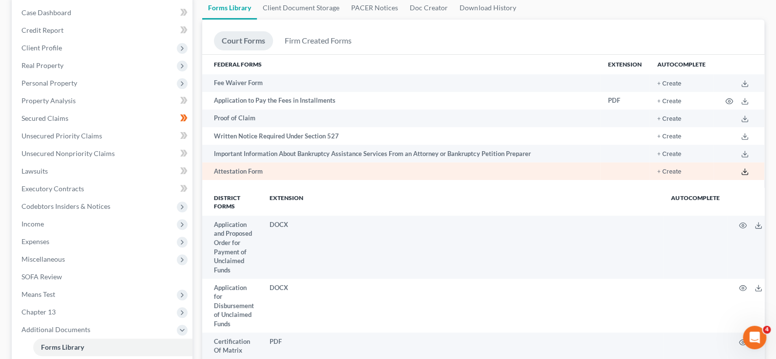
click at [745, 172] on icon at bounding box center [745, 172] width 8 height 8
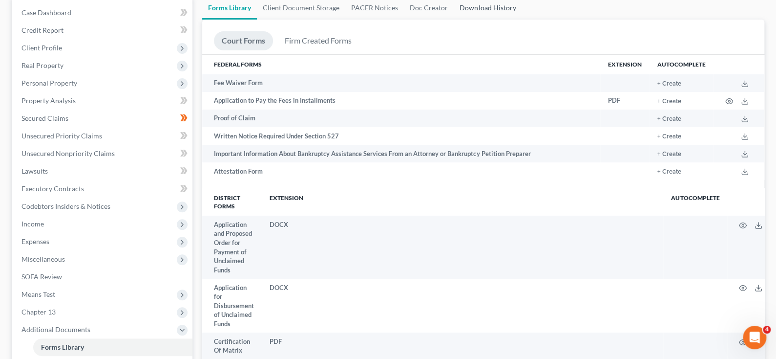
click at [493, 8] on link "Download History" at bounding box center [488, 7] width 68 height 23
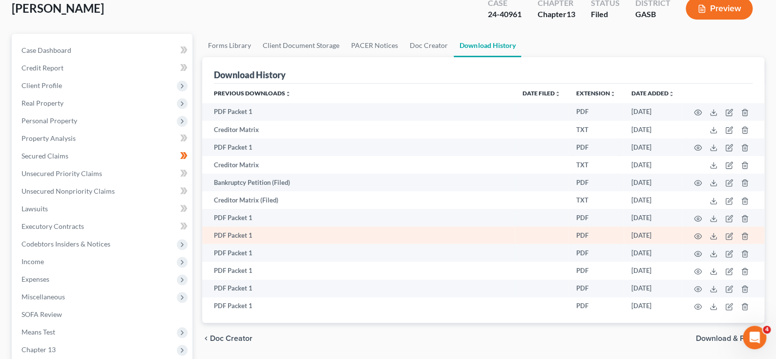
scroll to position [98, 0]
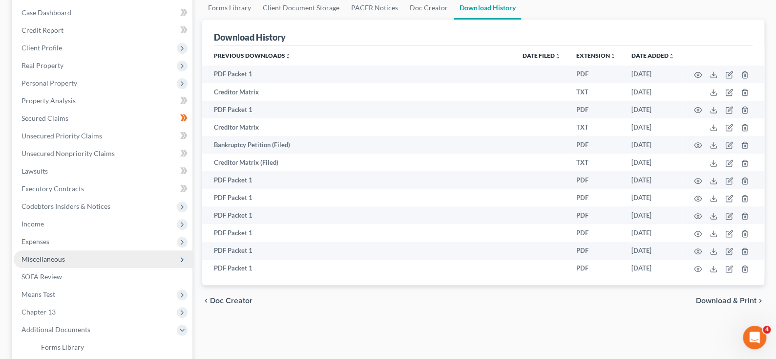
click at [42, 260] on span "Miscellaneous" at bounding box center [42, 258] width 43 height 8
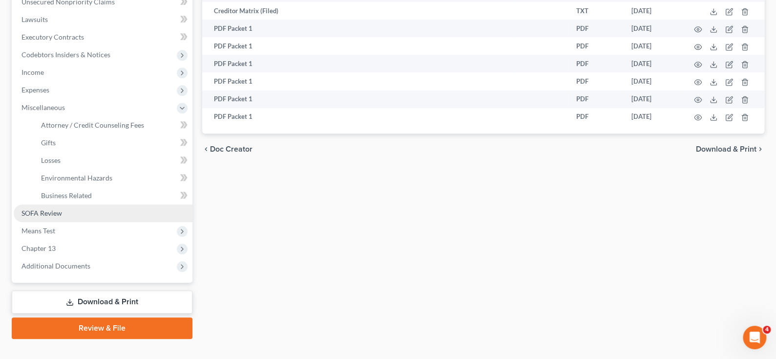
scroll to position [265, 0]
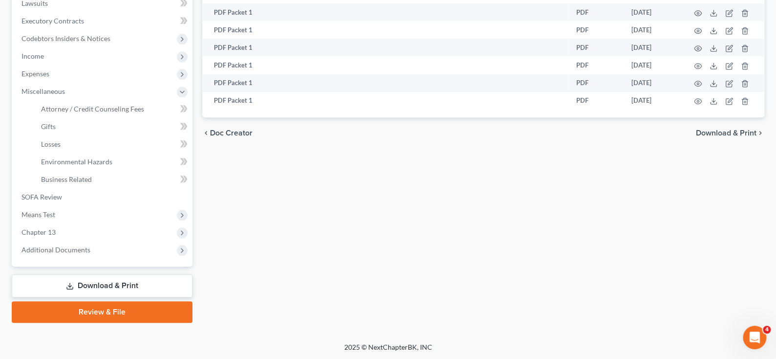
click at [113, 282] on link "Download & Print" at bounding box center [102, 285] width 181 height 23
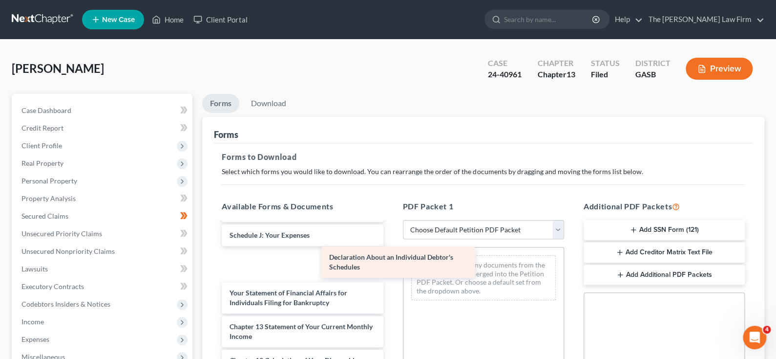
scroll to position [252, 0]
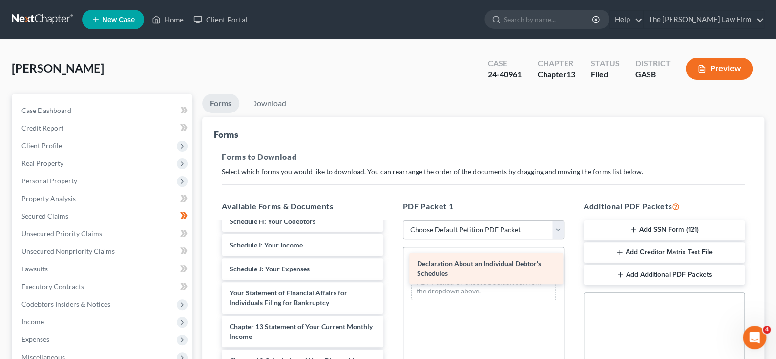
drag, startPoint x: 286, startPoint y: 263, endPoint x: 474, endPoint y: 268, distance: 187.6
click at [391, 268] on div "Declaration About an Individual Debtor's Schedules Installments Fee Sheets Volu…" at bounding box center [302, 232] width 177 height 507
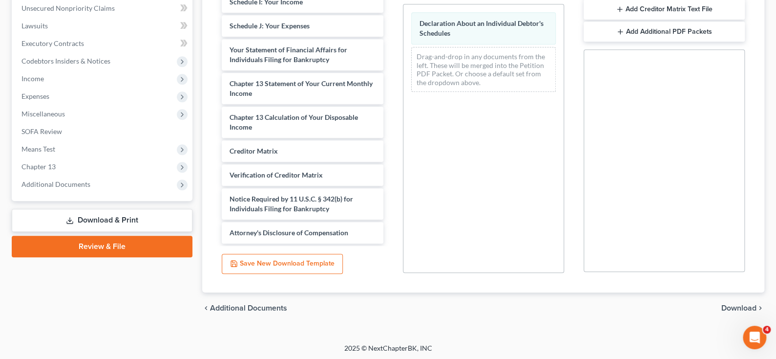
scroll to position [244, 0]
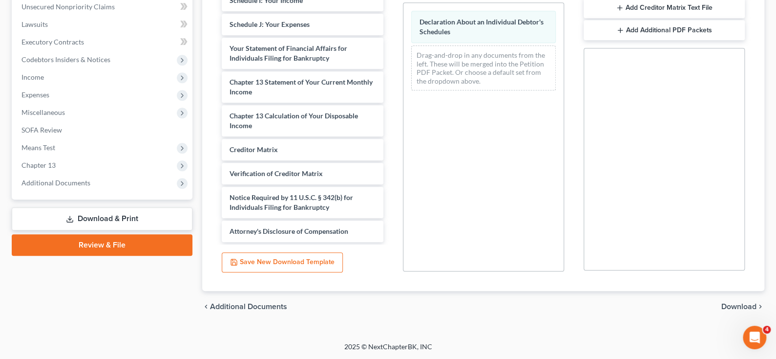
click at [734, 303] on span "Download" at bounding box center [738, 306] width 35 height 8
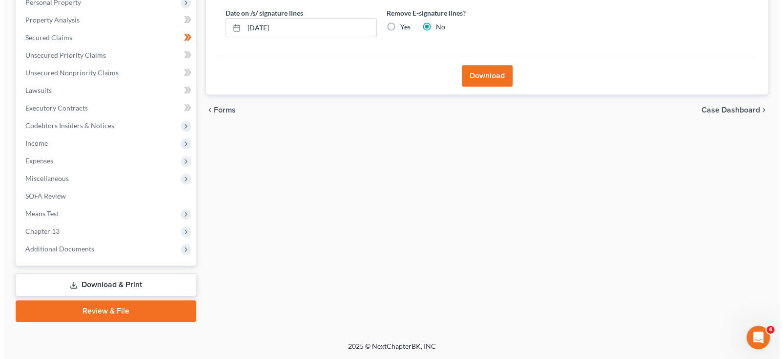
scroll to position [177, 0]
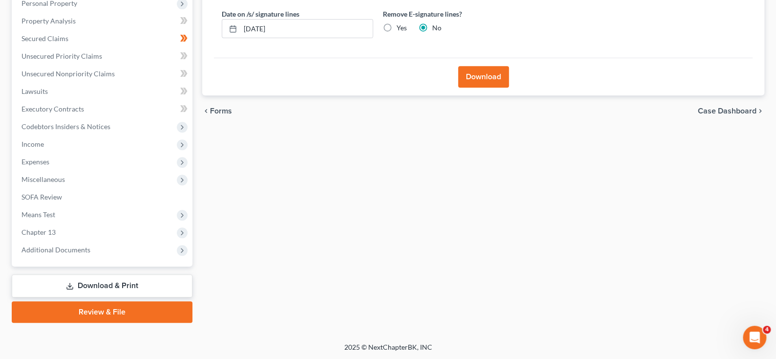
click at [482, 72] on button "Download" at bounding box center [483, 76] width 51 height 21
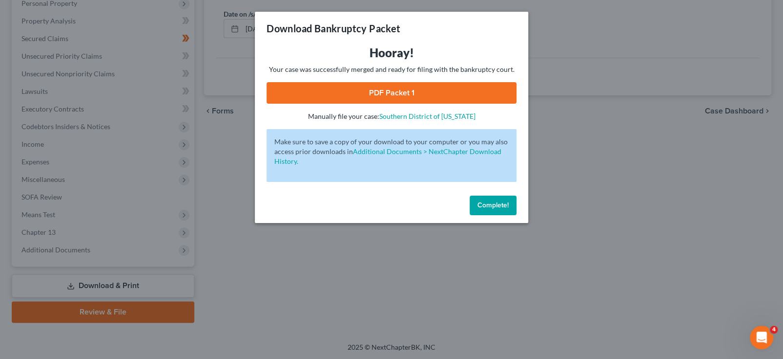
drag, startPoint x: 388, startPoint y: 91, endPoint x: 399, endPoint y: 91, distance: 11.2
click at [388, 91] on link "PDF Packet 1" at bounding box center [392, 92] width 250 height 21
